Goal: Transaction & Acquisition: Book appointment/travel/reservation

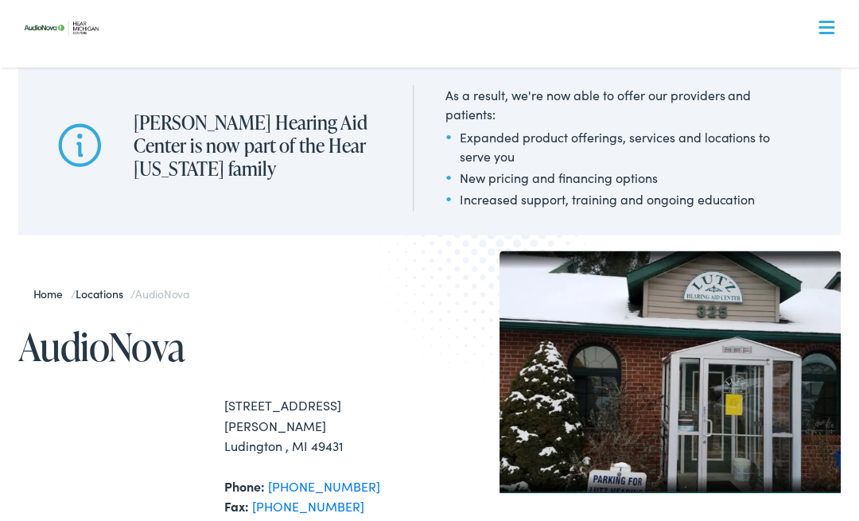
scroll to position [15, 0]
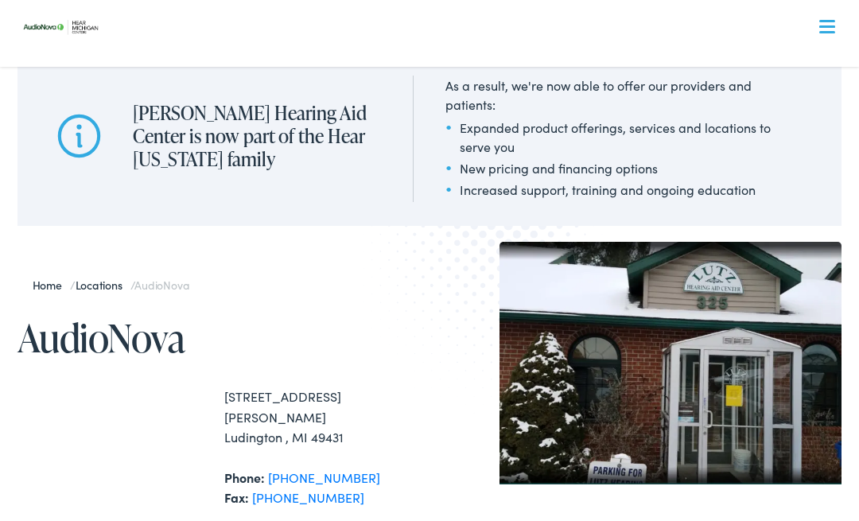
click at [830, 25] on div at bounding box center [827, 29] width 16 height 16
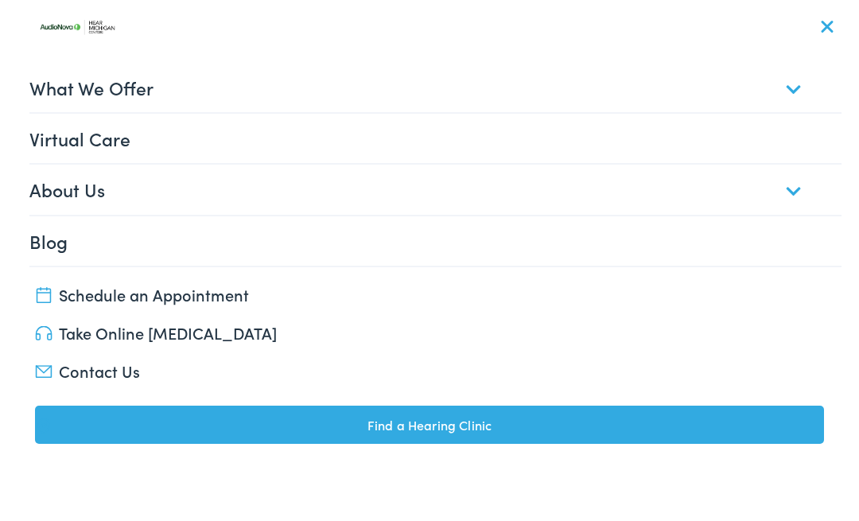
scroll to position [24, 0]
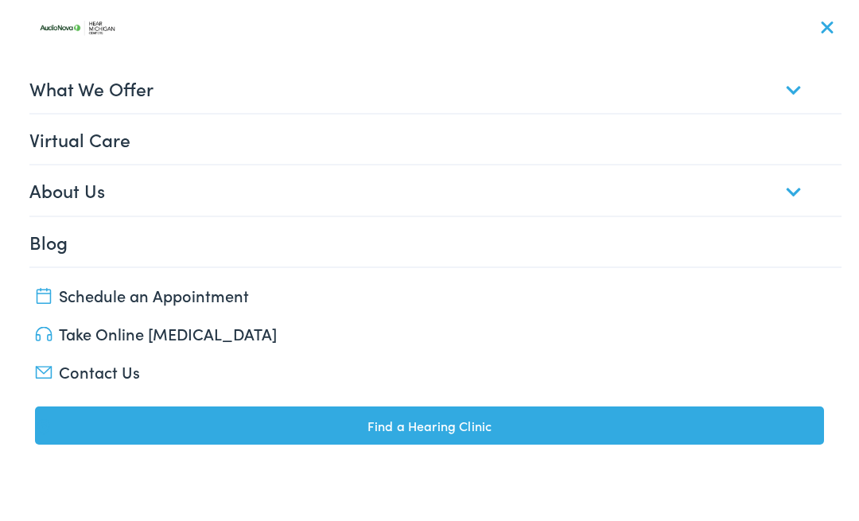
click at [56, 292] on link "Schedule an Appointment" at bounding box center [430, 295] width 790 height 22
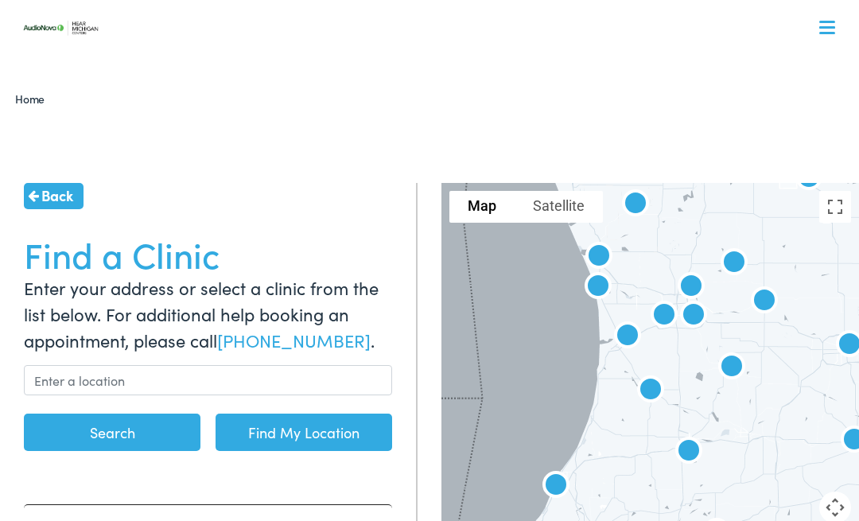
scroll to position [2, 0]
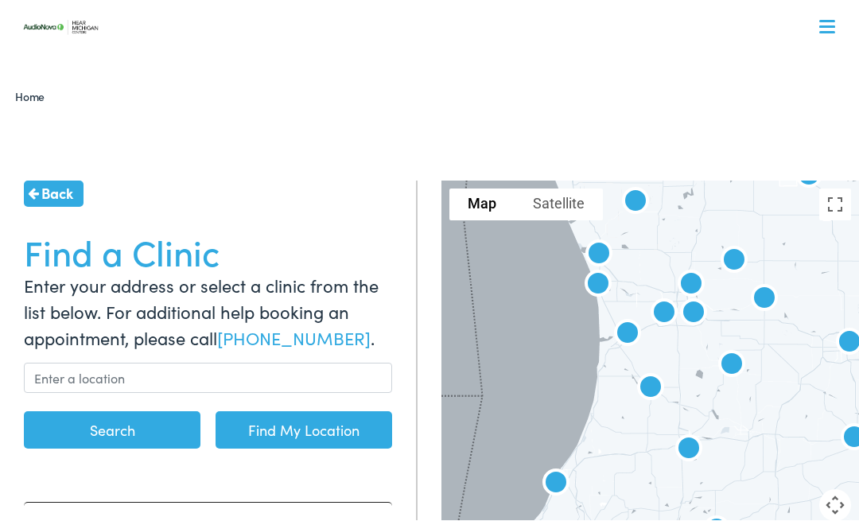
click at [297, 425] on link "Find My Location" at bounding box center [304, 430] width 177 height 37
type input "Ludington, Michigan"
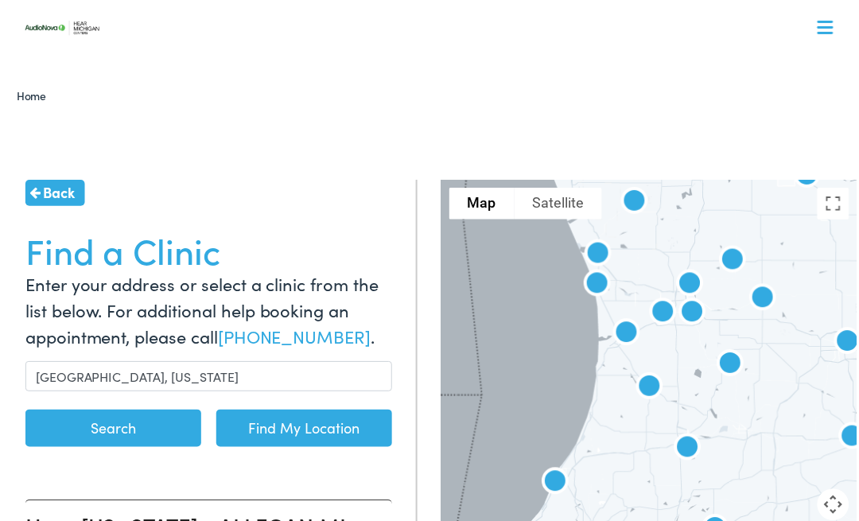
scroll to position [5, 0]
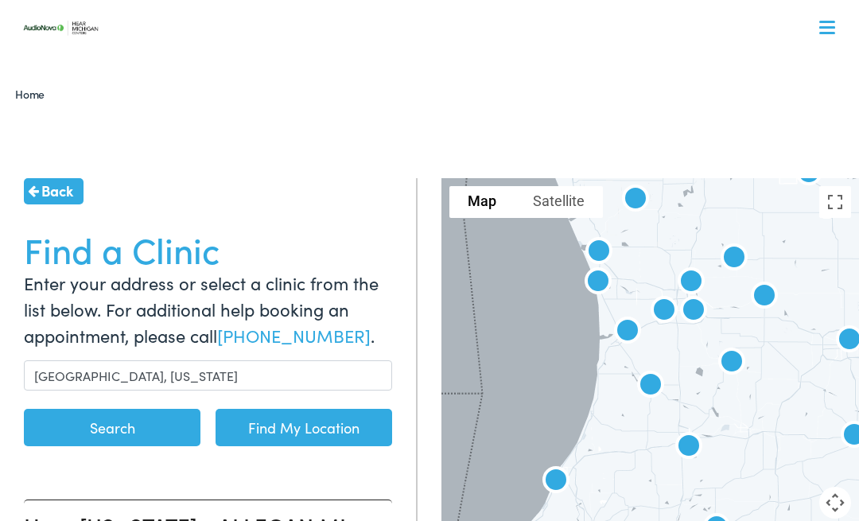
click at [143, 428] on button "Search" at bounding box center [112, 427] width 177 height 37
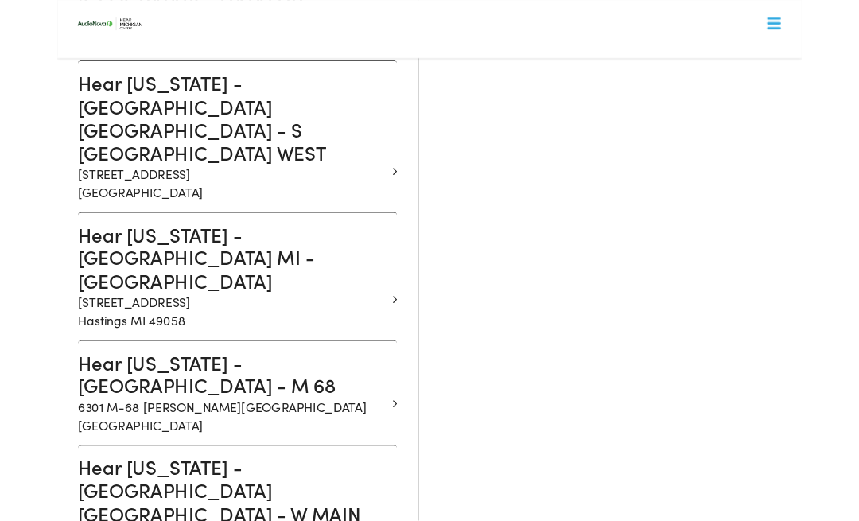
scroll to position [1765, 0]
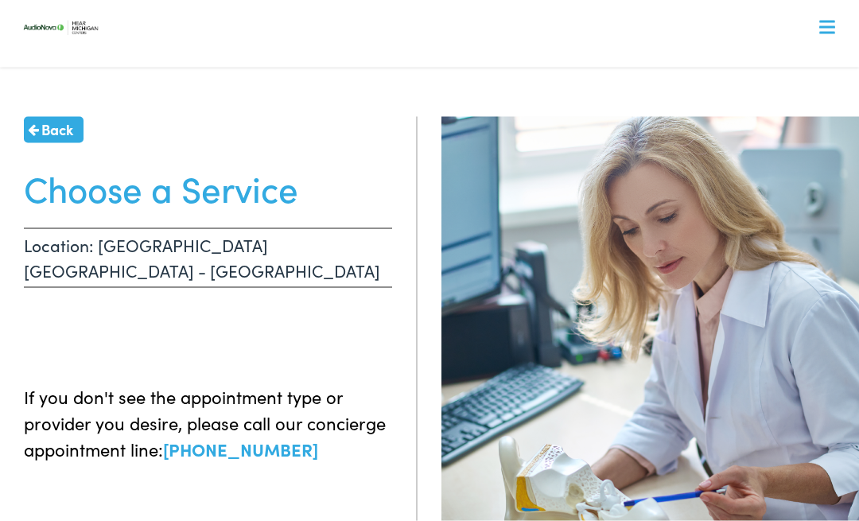
scroll to position [67, 0]
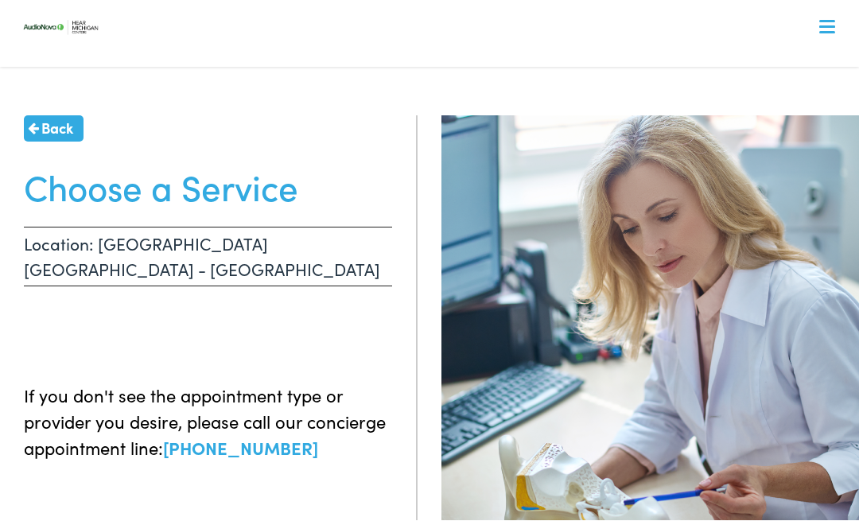
click at [296, 181] on h1 "Choose a Service" at bounding box center [208, 187] width 368 height 42
click at [312, 207] on div "Back Choose a Service Location: LUDINGTON MI - N JEBAVY If you don't see the ap…" at bounding box center [209, 376] width 418 height 521
click at [363, 383] on p "If you don't see the appointment type or provider you desire, please call our c…" at bounding box center [208, 422] width 368 height 79
click at [384, 394] on p "If you don't see the appointment type or provider you desire, please call our c…" at bounding box center [208, 422] width 368 height 79
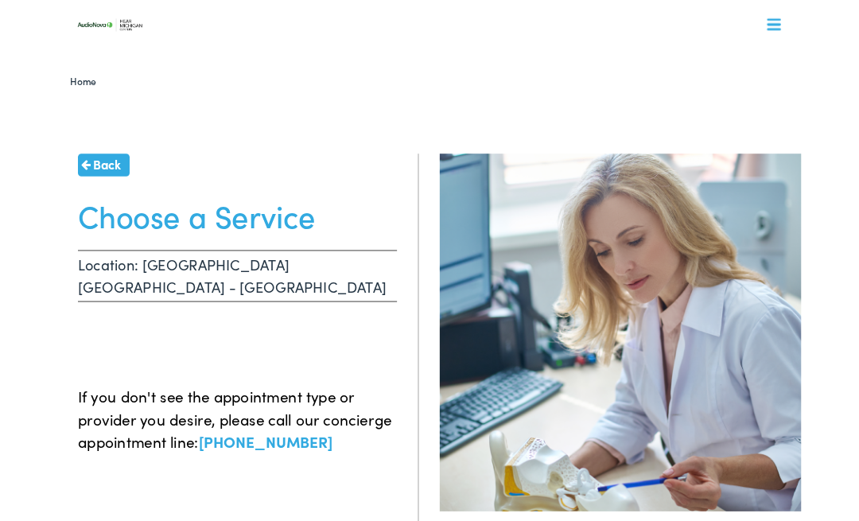
scroll to position [6, 0]
click at [44, 91] on link "Home" at bounding box center [33, 93] width 37 height 16
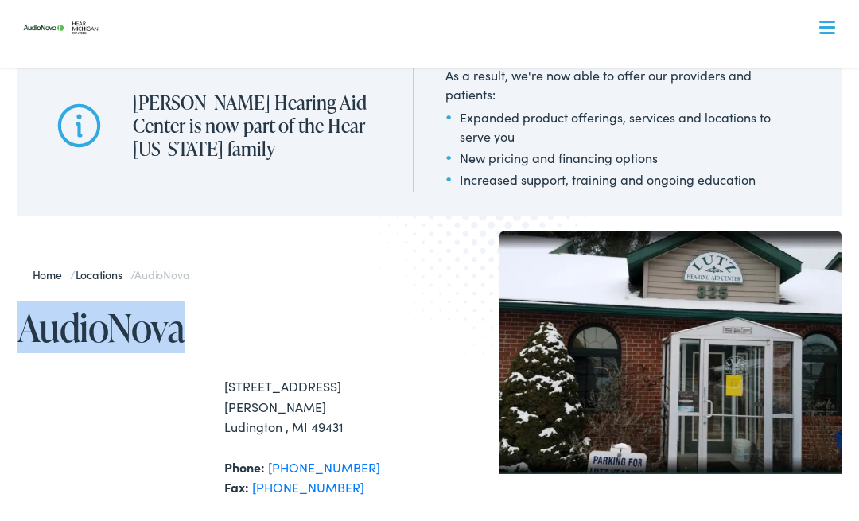
scroll to position [33, 0]
click at [163, 7] on nav "What We Offer Comprehensive & Holistic Care Hearing Testing & Evaluation Hearin…" at bounding box center [429, 138] width 825 height 276
